Goal: Obtain resource: Obtain resource

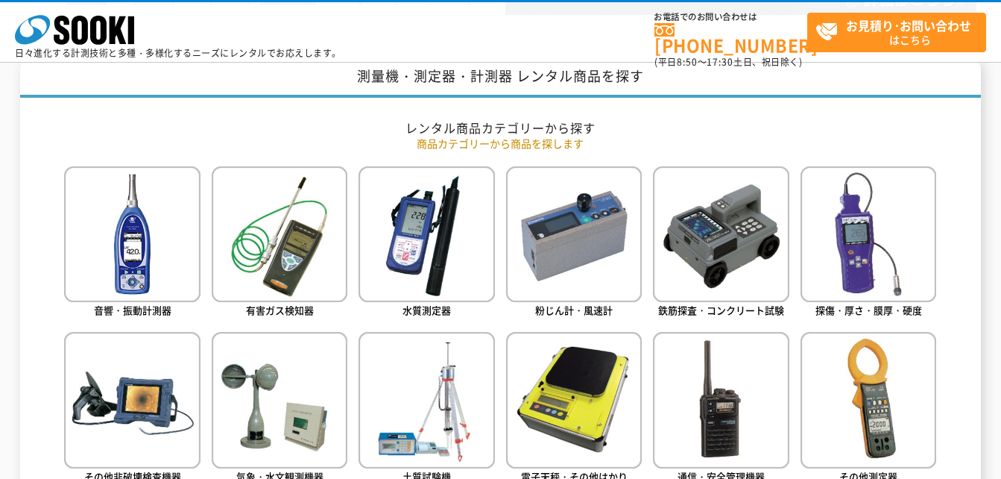
scroll to position [596, 0]
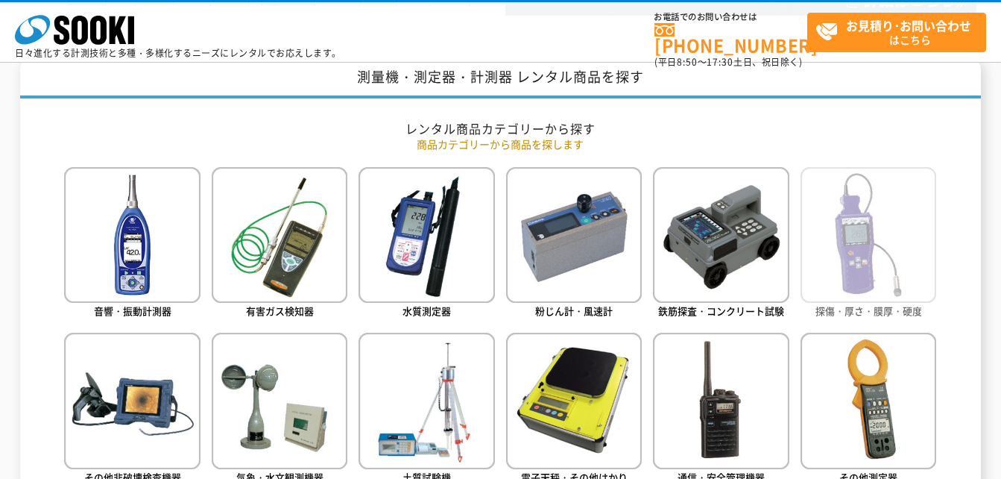
click at [879, 262] on img at bounding box center [869, 235] width 136 height 136
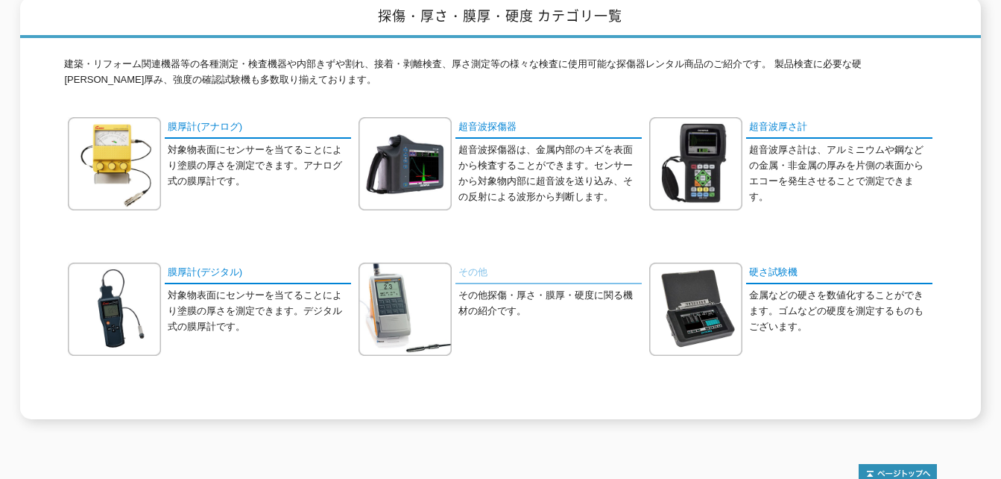
scroll to position [224, 0]
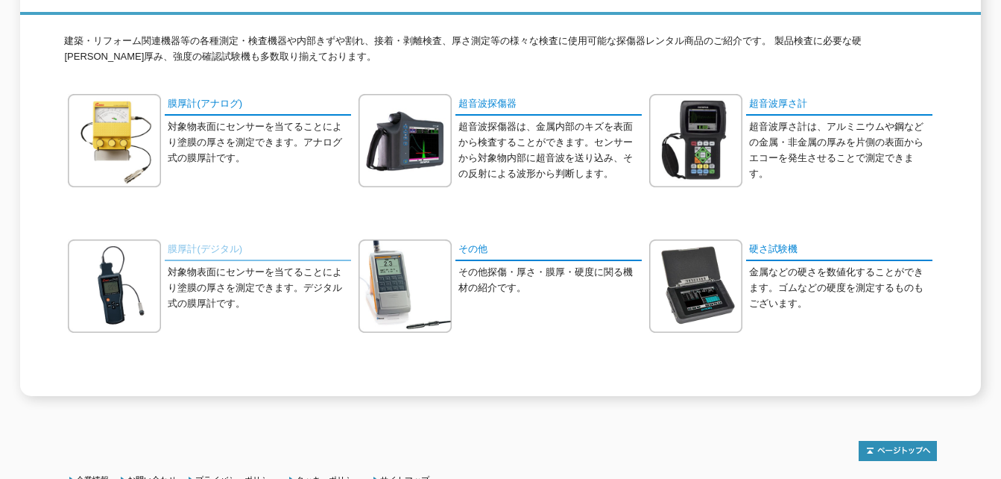
click at [204, 239] on link "膜厚計(デジタル)" at bounding box center [258, 250] width 186 height 22
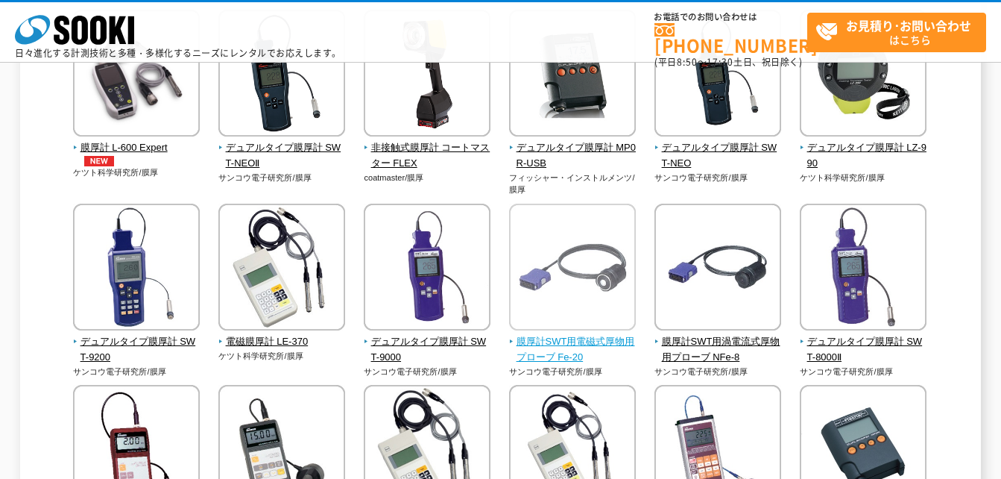
scroll to position [149, 0]
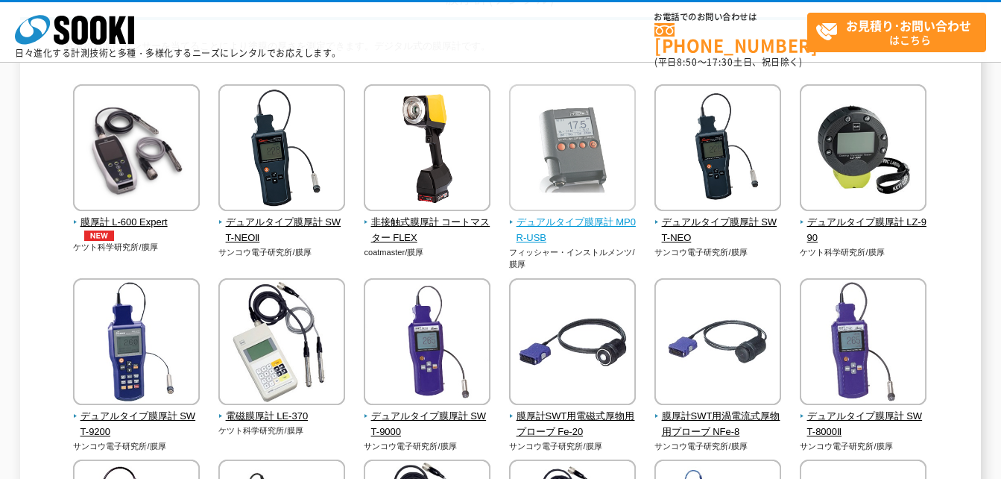
click at [555, 211] on img at bounding box center [572, 149] width 127 height 130
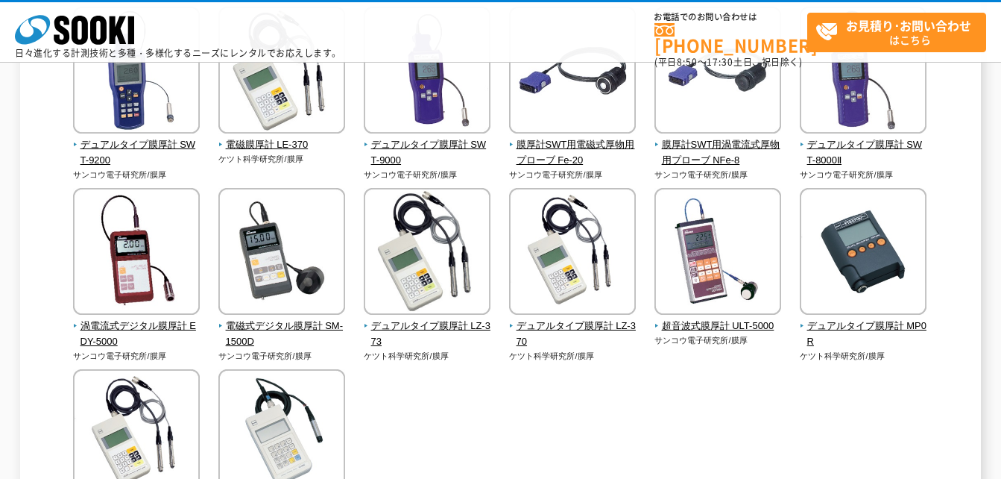
scroll to position [447, 0]
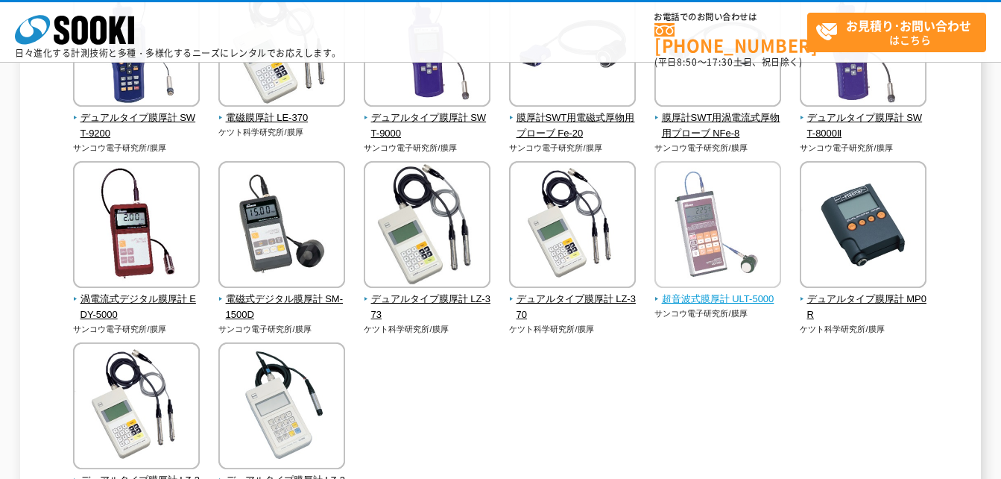
click at [738, 299] on span "超音波式膜厚計 ULT-5000" at bounding box center [718, 299] width 127 height 16
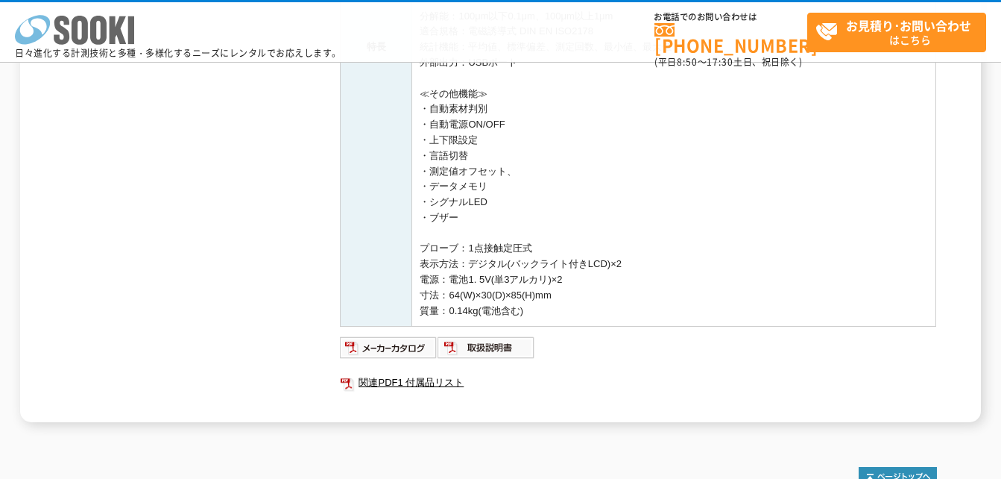
scroll to position [373, 0]
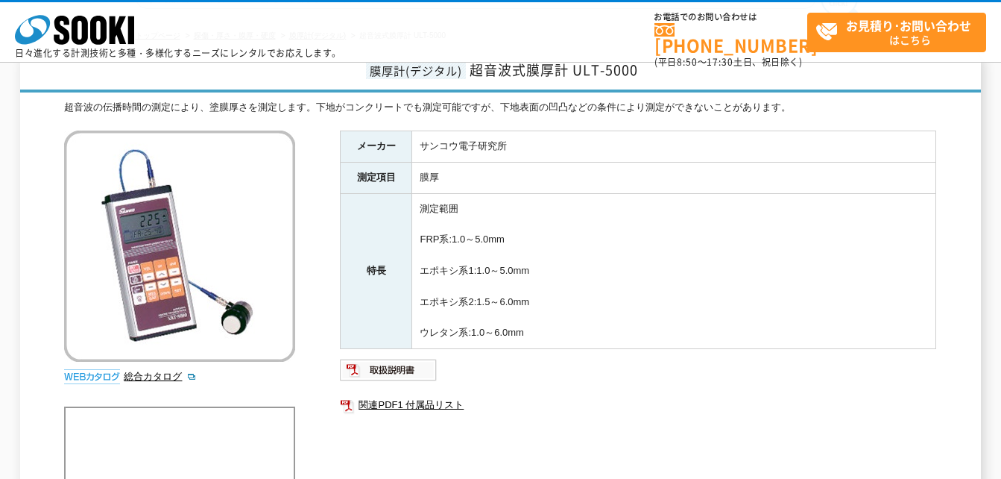
scroll to position [75, 0]
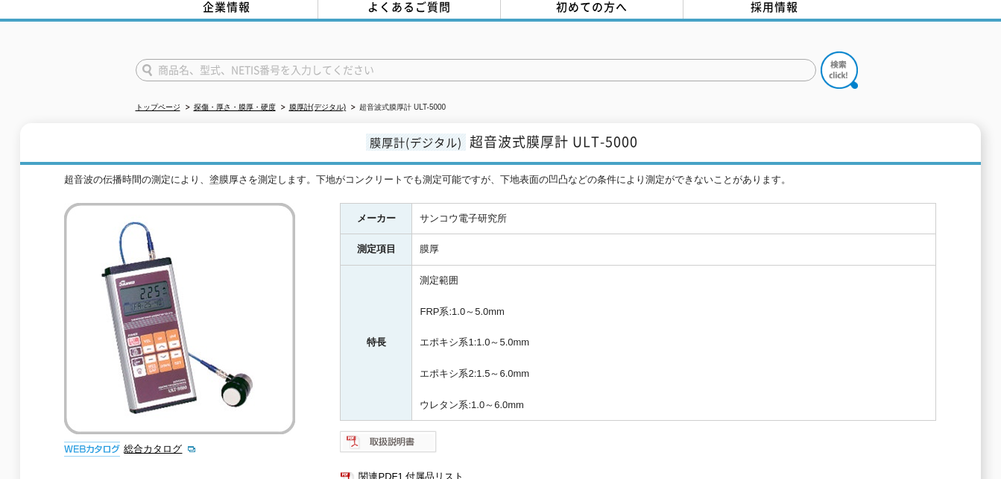
click at [397, 434] on img at bounding box center [389, 441] width 98 height 24
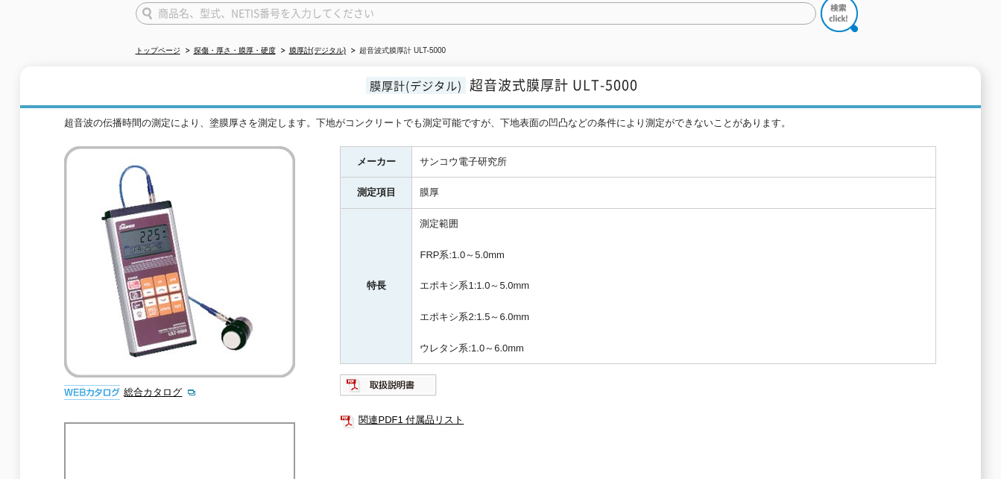
scroll to position [0, 0]
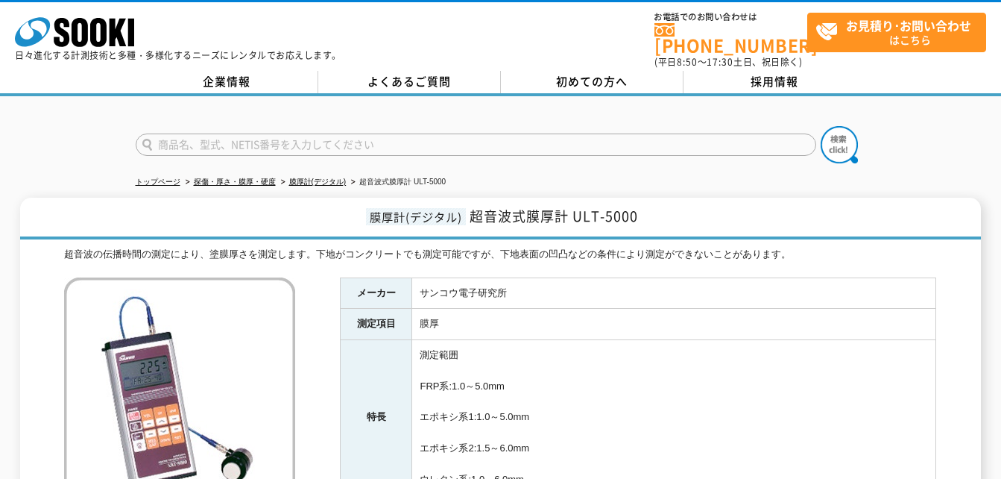
click at [804, 392] on td "測定範囲 FRP系:1.0～5.0mm エポキシ系1:1.0～5.0mm エポキシ系2:1.5～6.0mm ウレタン系:1.0～6.0mm" at bounding box center [674, 417] width 524 height 155
click at [148, 379] on img at bounding box center [179, 392] width 231 height 231
